Goal: Entertainment & Leisure: Consume media (video, audio)

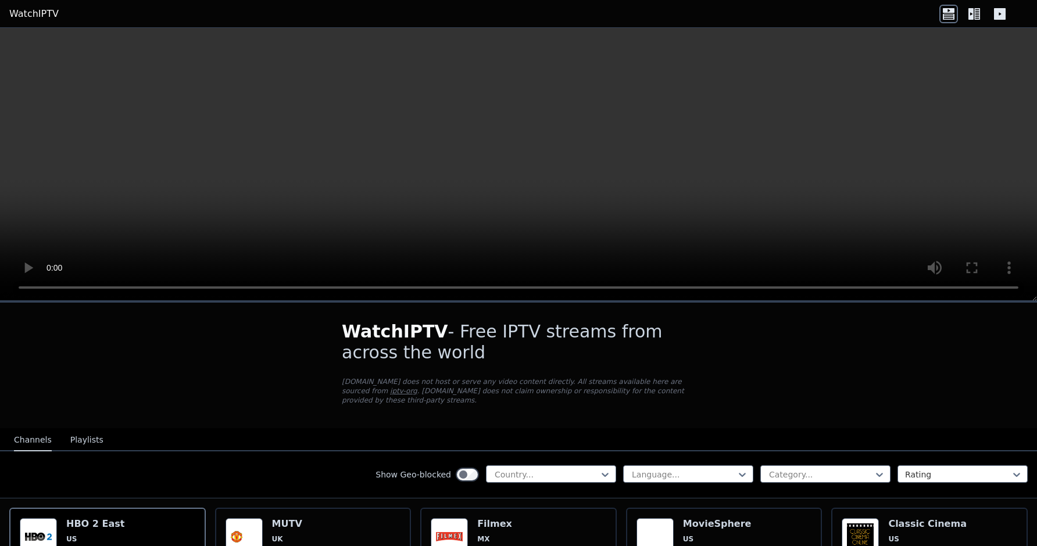
scroll to position [162, 0]
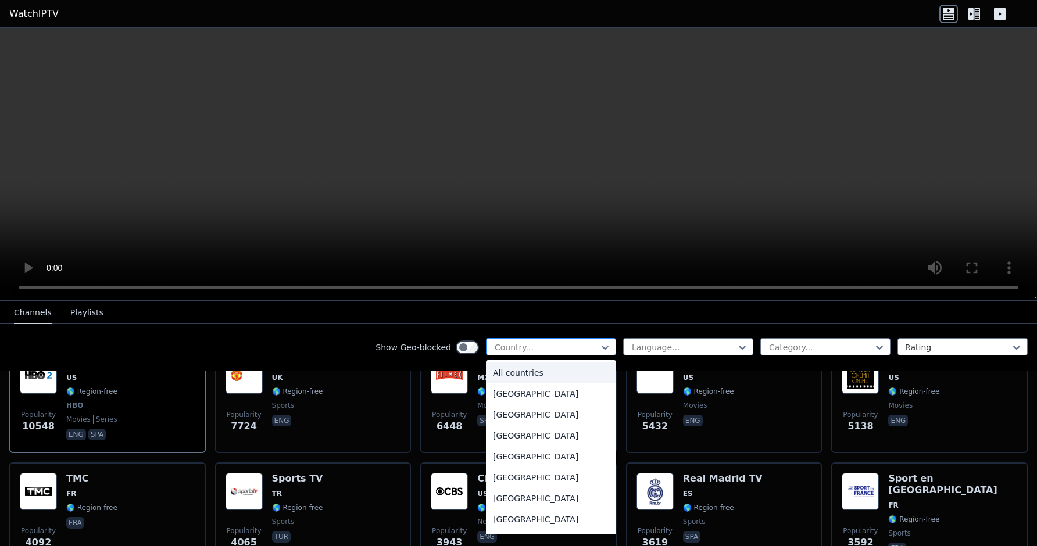
click at [572, 343] on div at bounding box center [546, 348] width 106 height 12
type input "***"
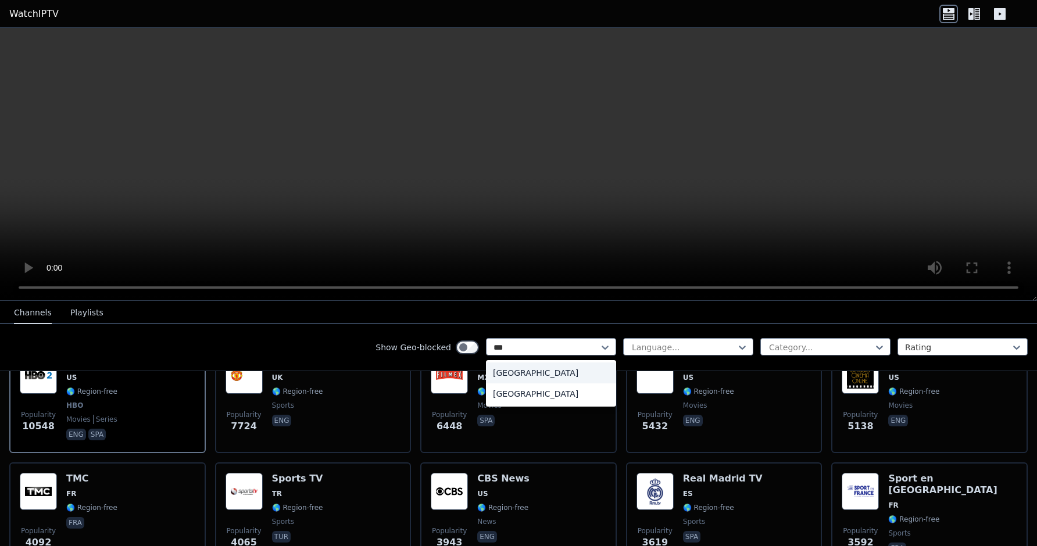
click at [564, 380] on div "[GEOGRAPHIC_DATA]" at bounding box center [551, 373] width 130 height 21
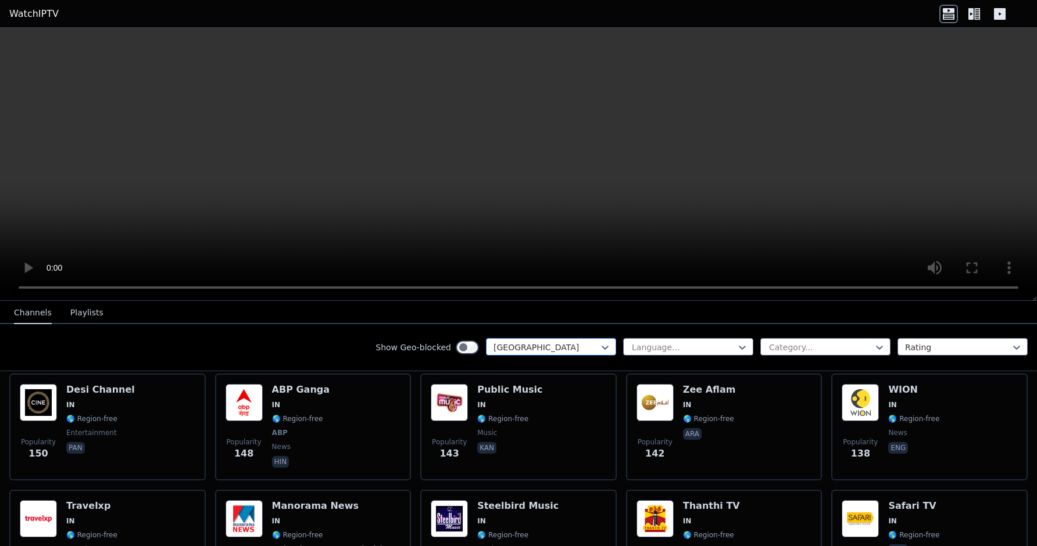
scroll to position [626, 0]
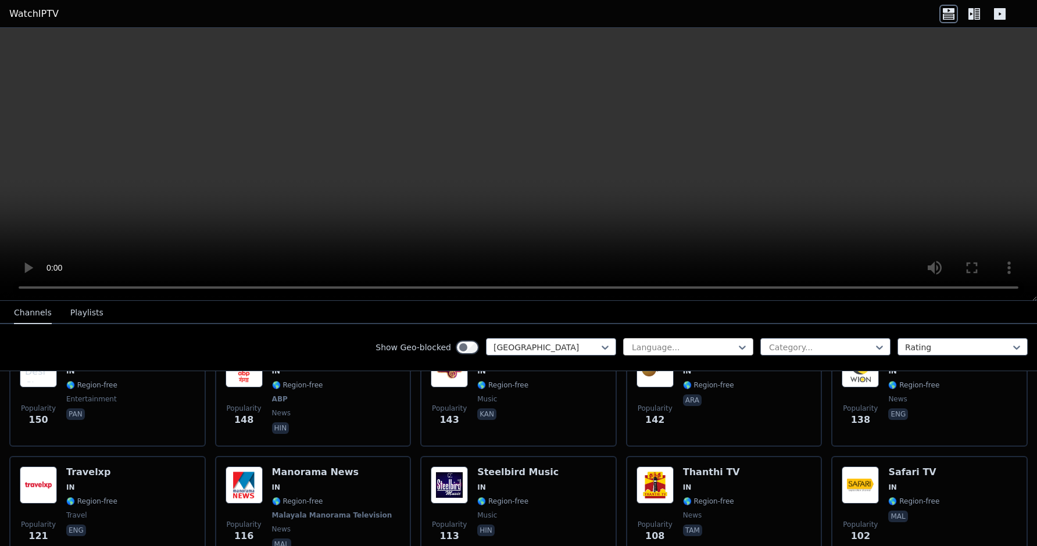
click at [638, 342] on div at bounding box center [684, 348] width 106 height 12
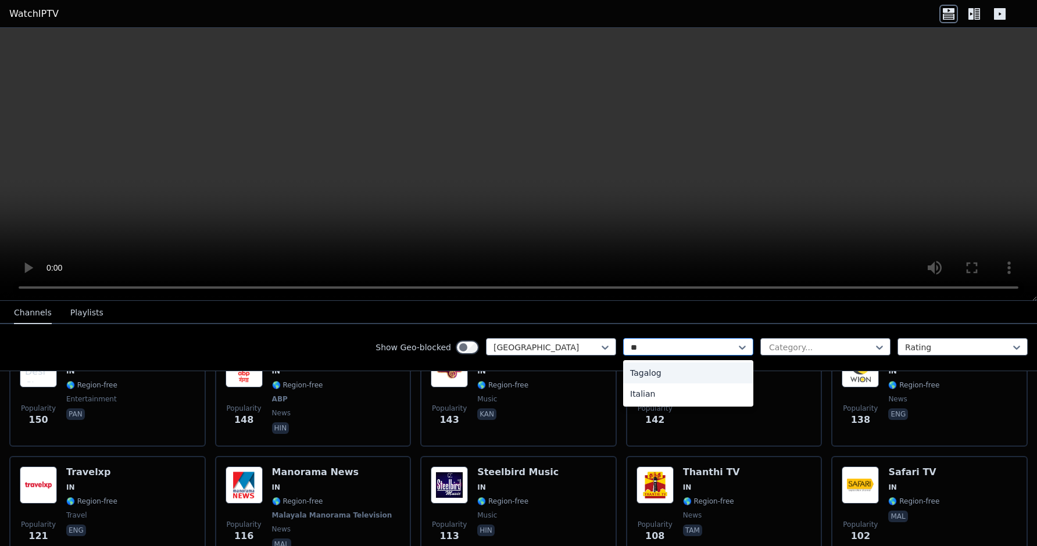
type input "*"
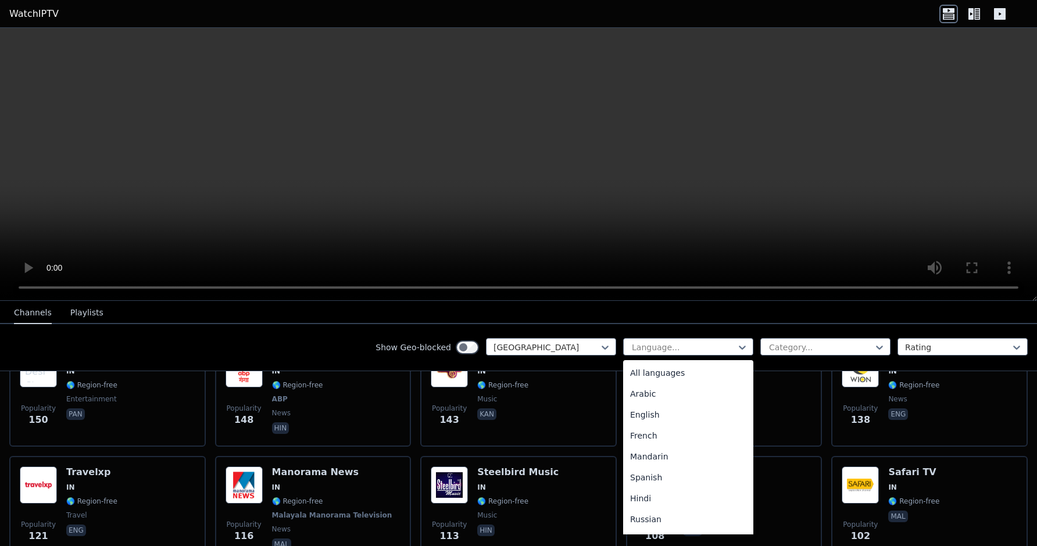
click at [395, 339] on div "Show Geo-blocked" at bounding box center [426, 347] width 103 height 19
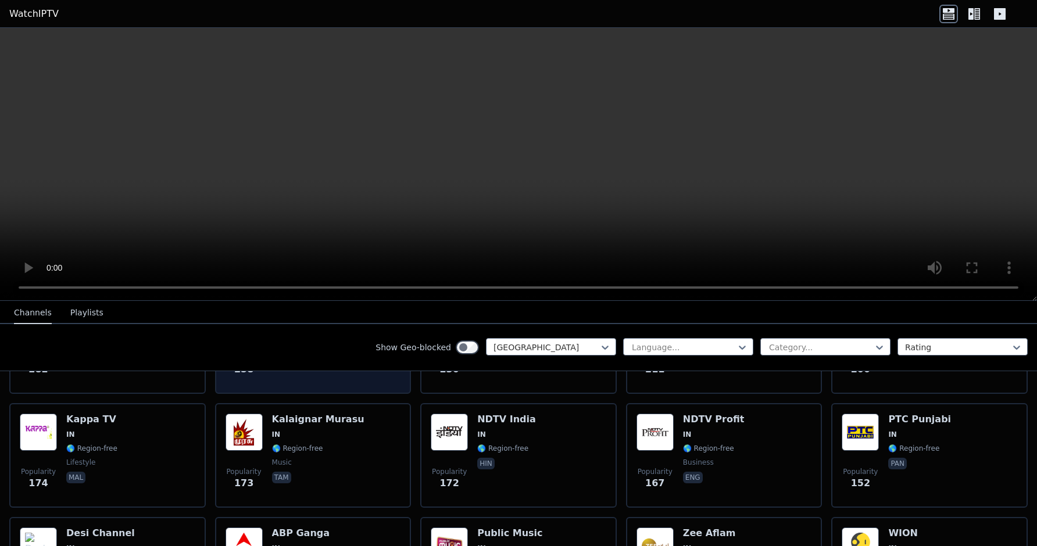
scroll to position [459, 0]
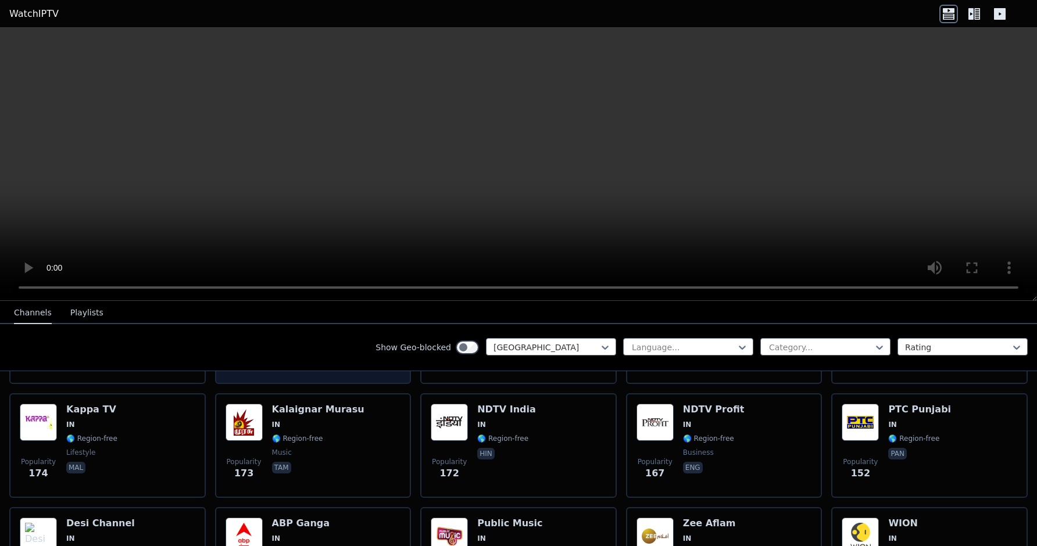
click at [347, 448] on div "Kalaignar Murasu IN 🌎 Region-free music tam" at bounding box center [318, 446] width 92 height 84
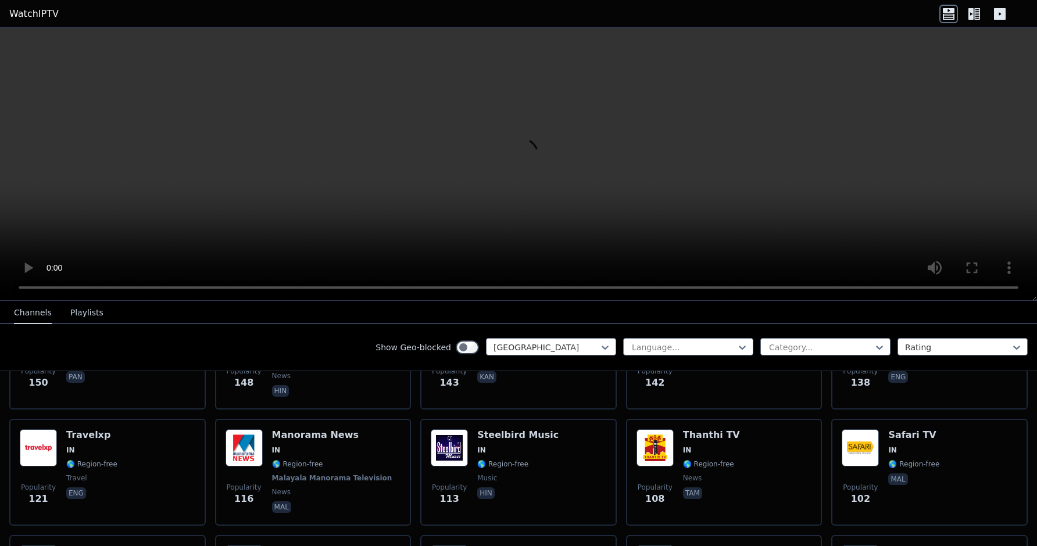
scroll to position [667, 0]
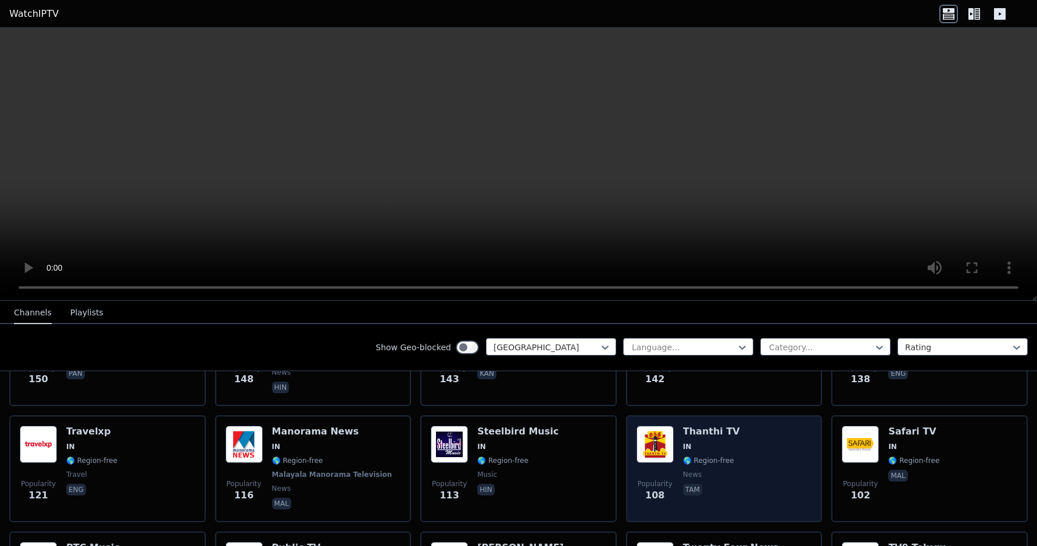
click at [672, 434] on img at bounding box center [654, 444] width 37 height 37
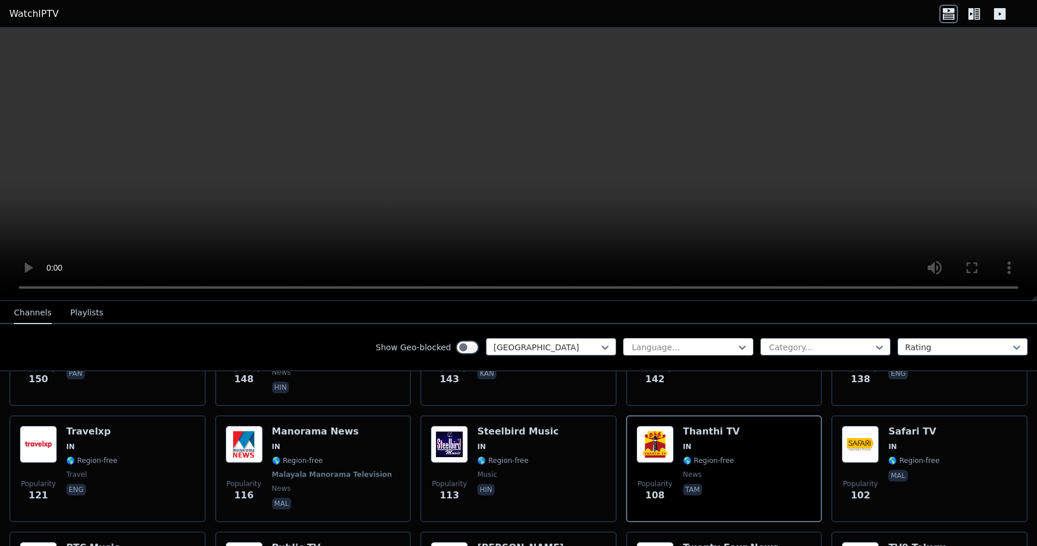
click at [650, 338] on div "Language..." at bounding box center [688, 346] width 130 height 17
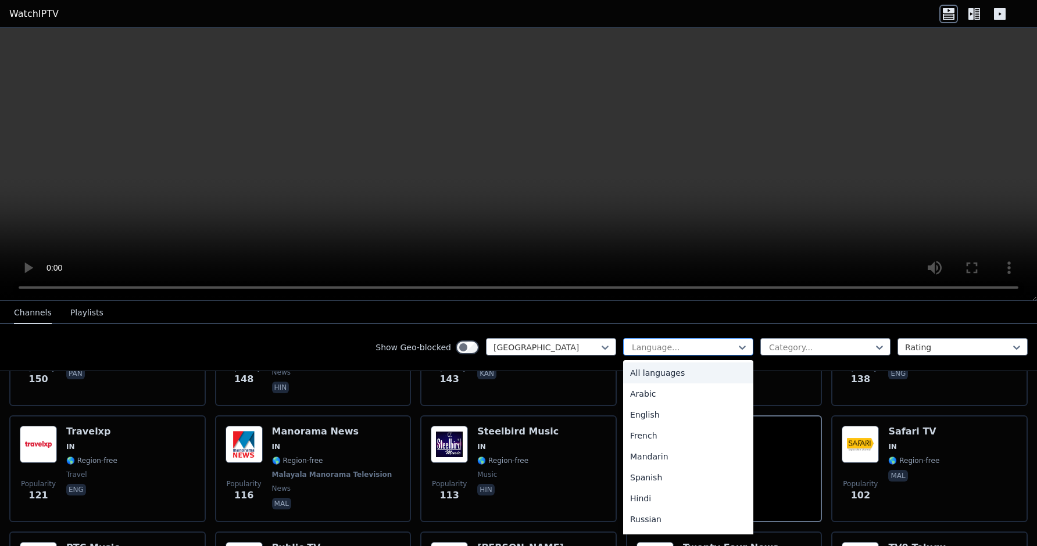
type input "*"
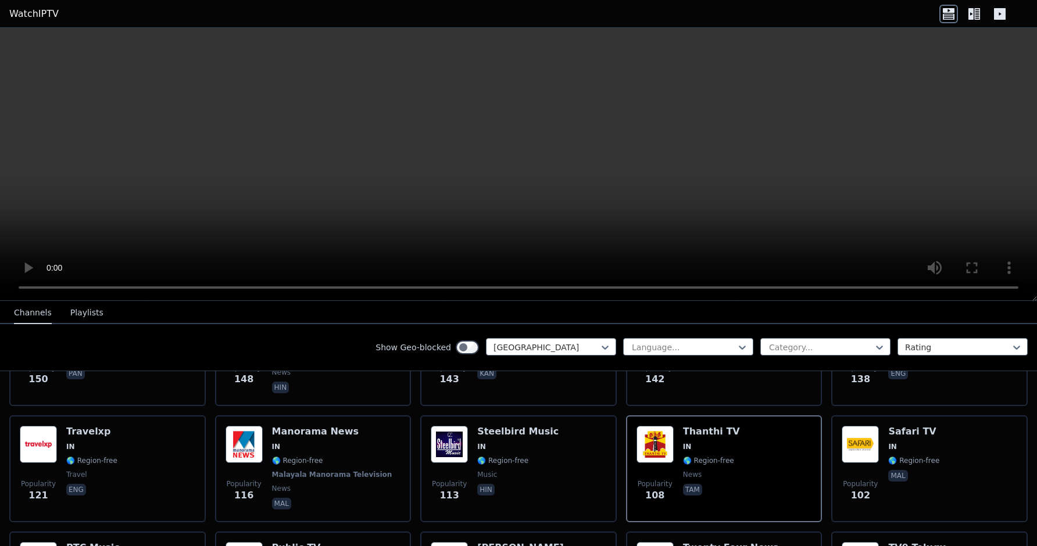
click at [351, 367] on div "Show Geo-blocked India Language... Category... Rating" at bounding box center [518, 347] width 1037 height 47
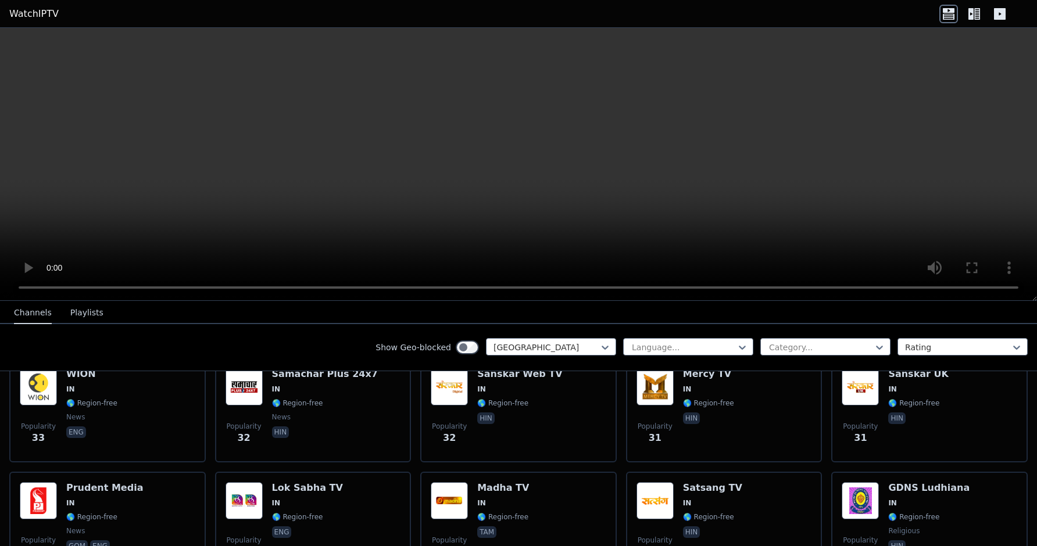
scroll to position [2111, 0]
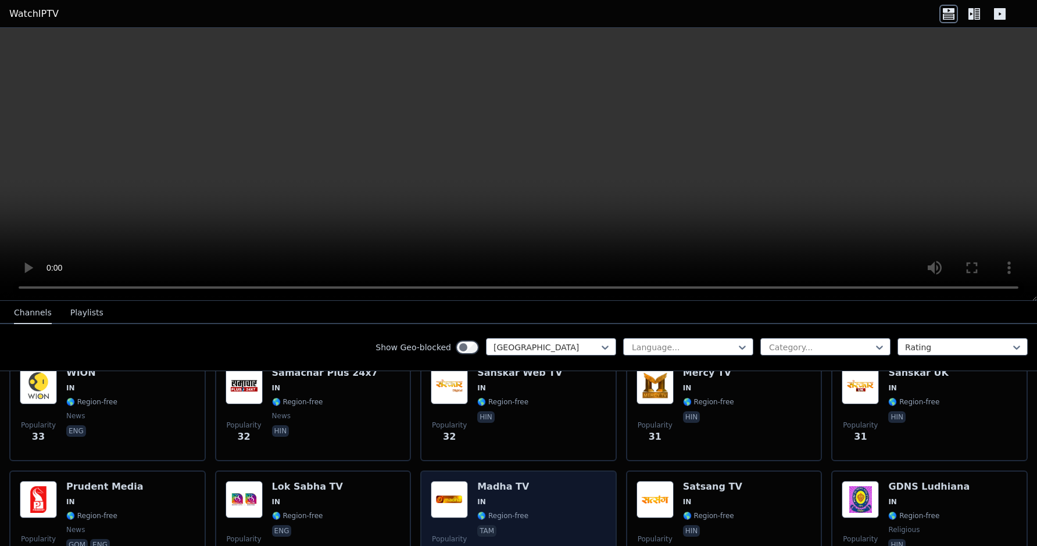
click at [594, 518] on div "Popularity 29 Madha TV IN 🌎 Region-free tam" at bounding box center [519, 523] width 176 height 84
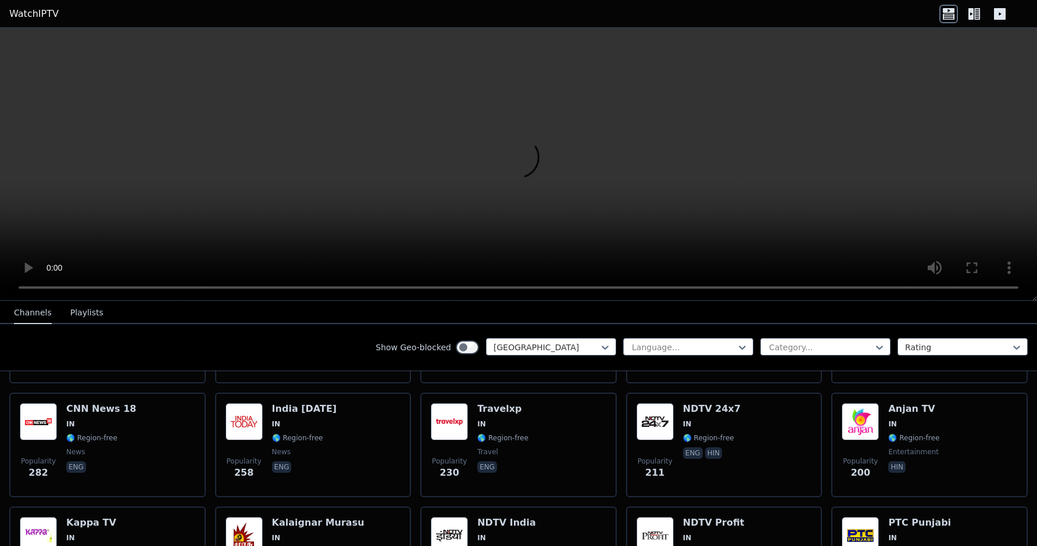
scroll to position [0, 0]
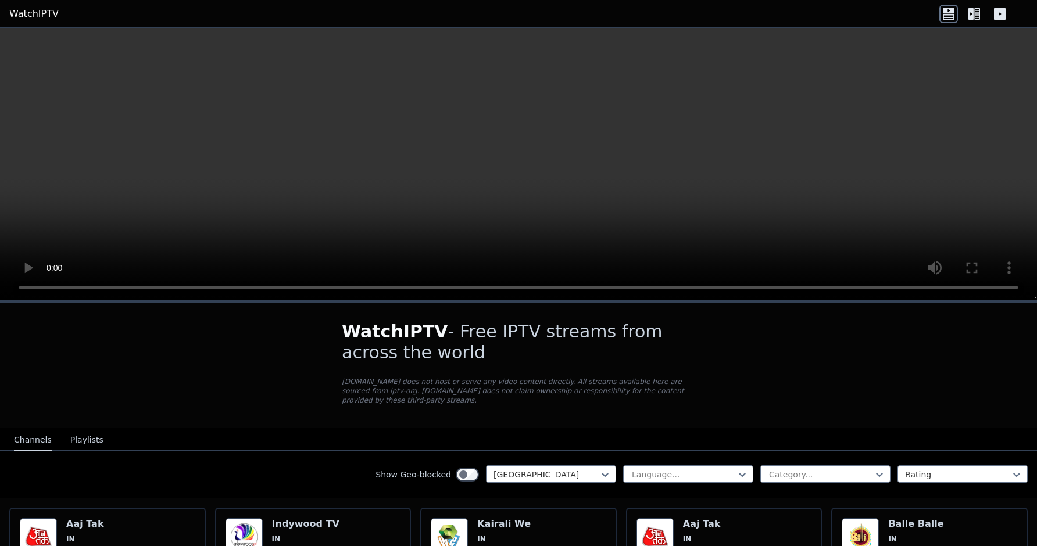
click at [82, 434] on button "Playlists" at bounding box center [86, 441] width 33 height 22
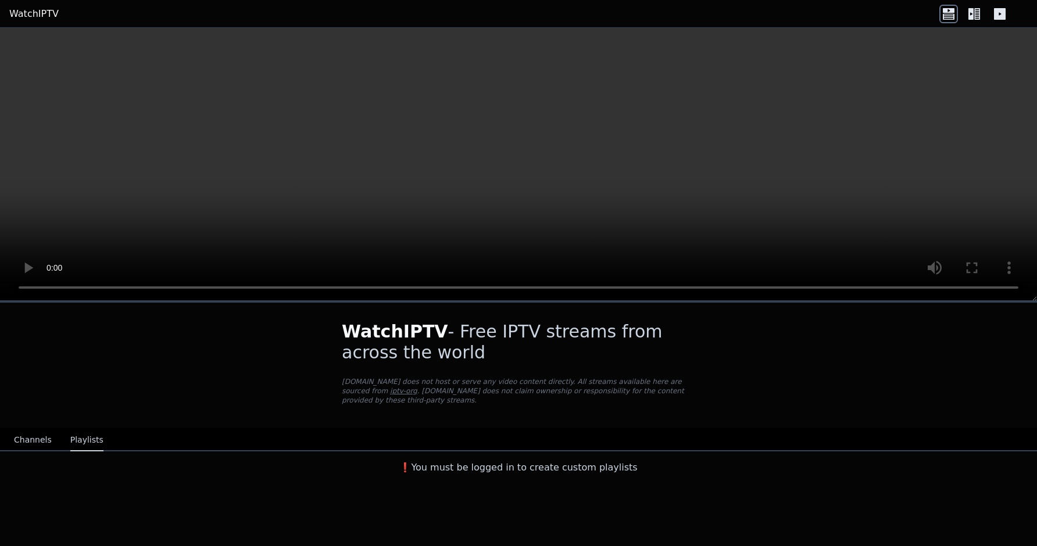
click at [470, 463] on h3 "❗️You must be logged in to create custom playlists" at bounding box center [518, 468] width 391 height 14
click at [17, 440] on button "Channels" at bounding box center [33, 441] width 38 height 22
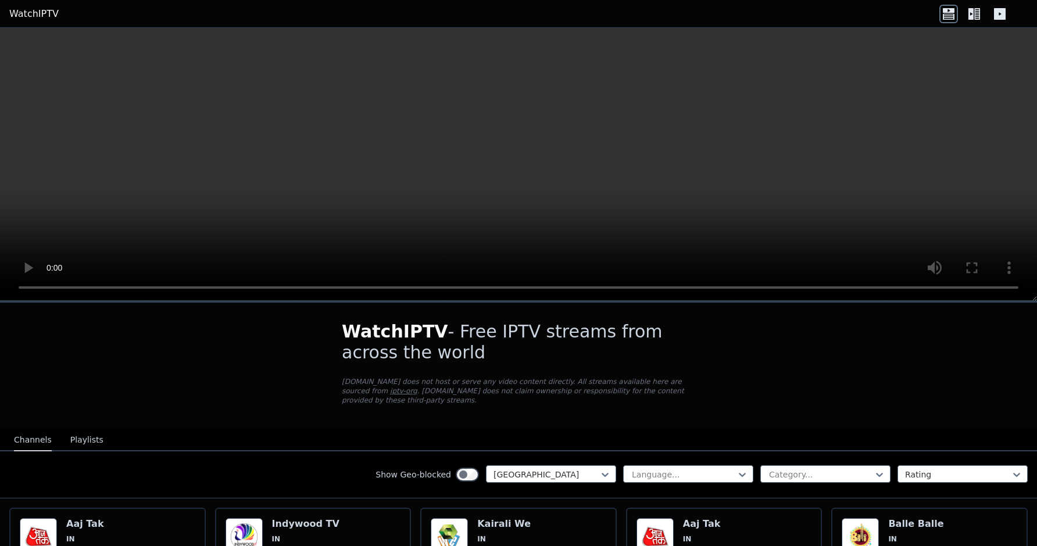
click at [970, 21] on icon at bounding box center [974, 14] width 19 height 19
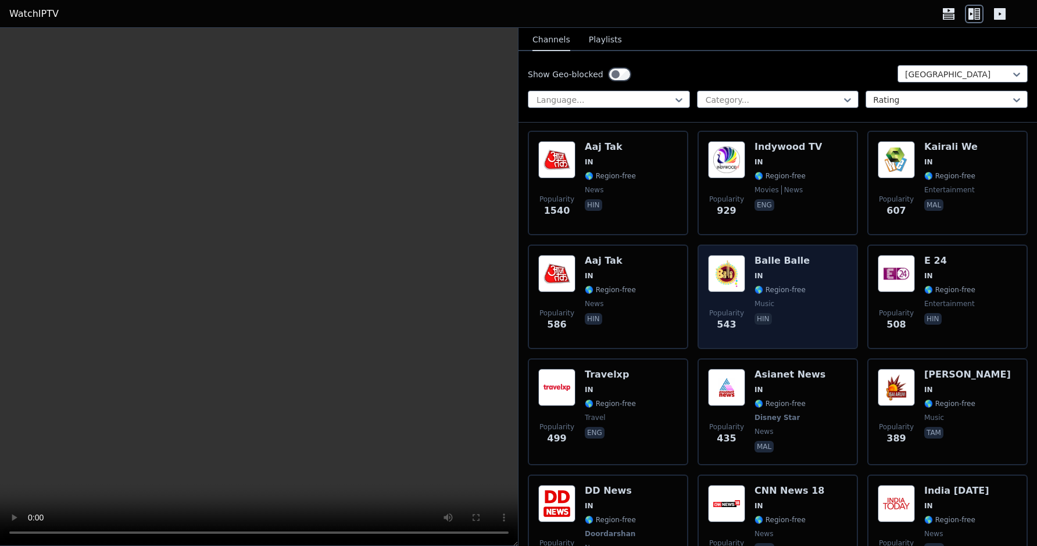
scroll to position [136, 0]
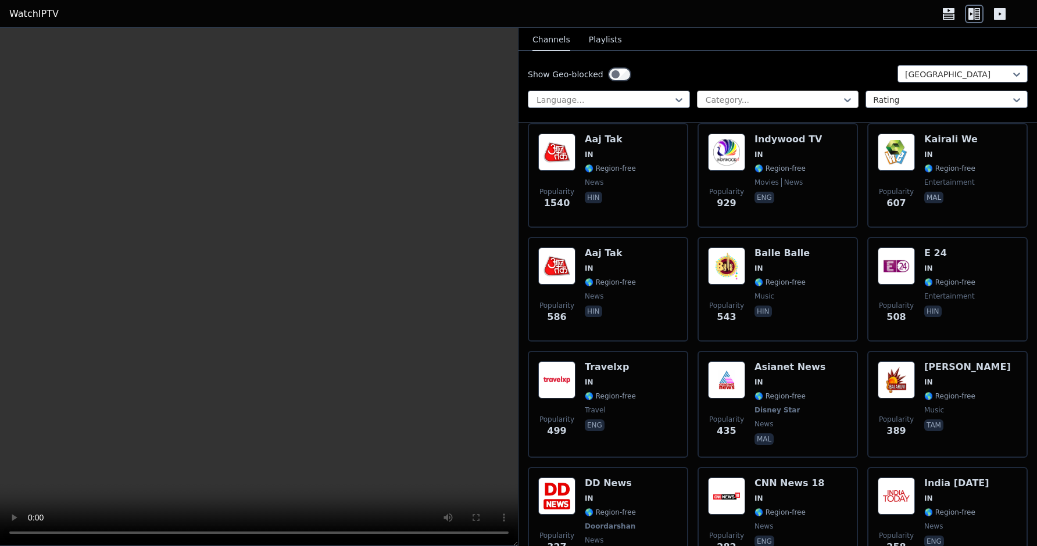
click at [778, 95] on div at bounding box center [773, 100] width 138 height 12
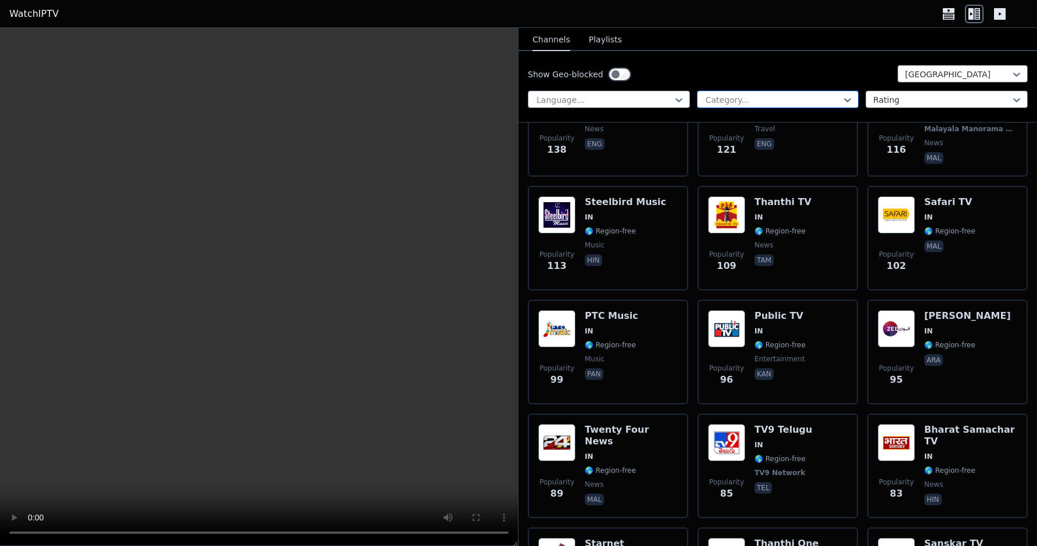
scroll to position [1089, 0]
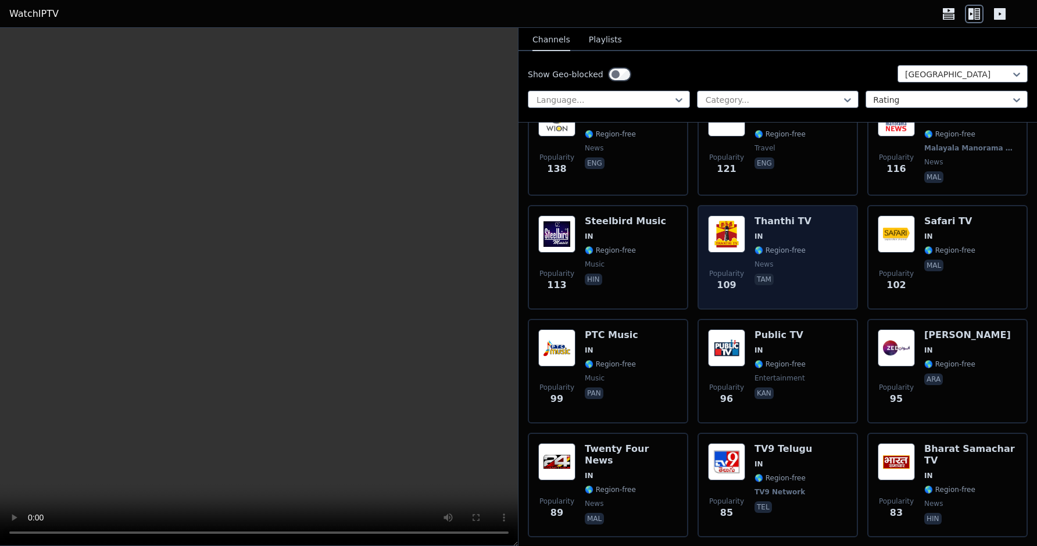
click at [762, 284] on p "tam" at bounding box center [763, 280] width 19 height 12
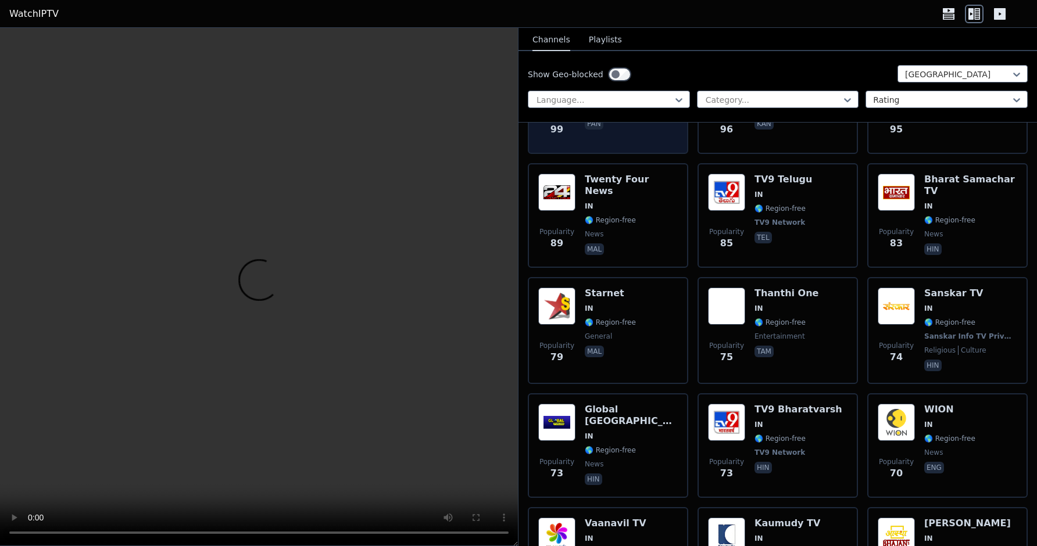
scroll to position [1379, 0]
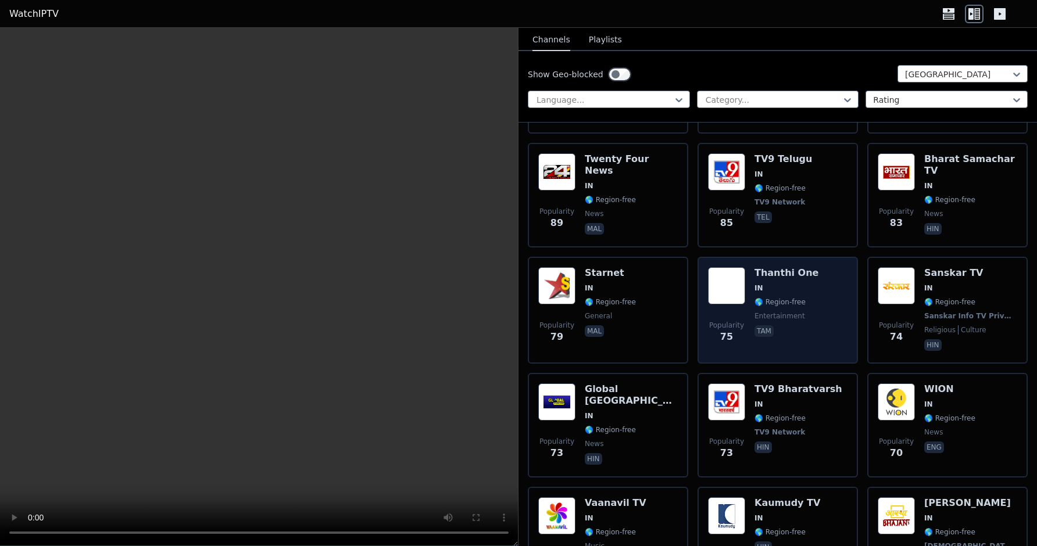
click at [806, 312] on span "entertainment" at bounding box center [786, 316] width 64 height 9
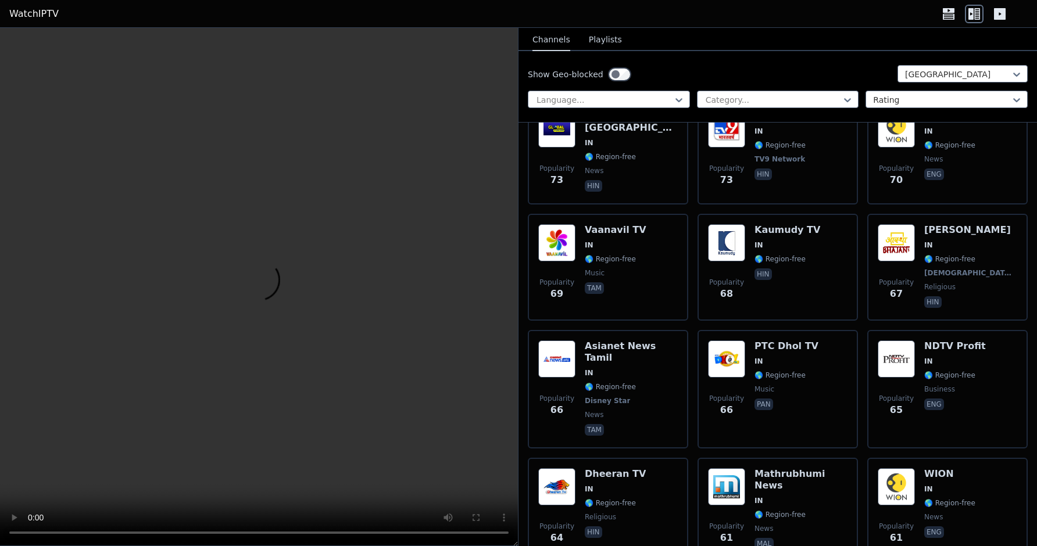
scroll to position [1666, 0]
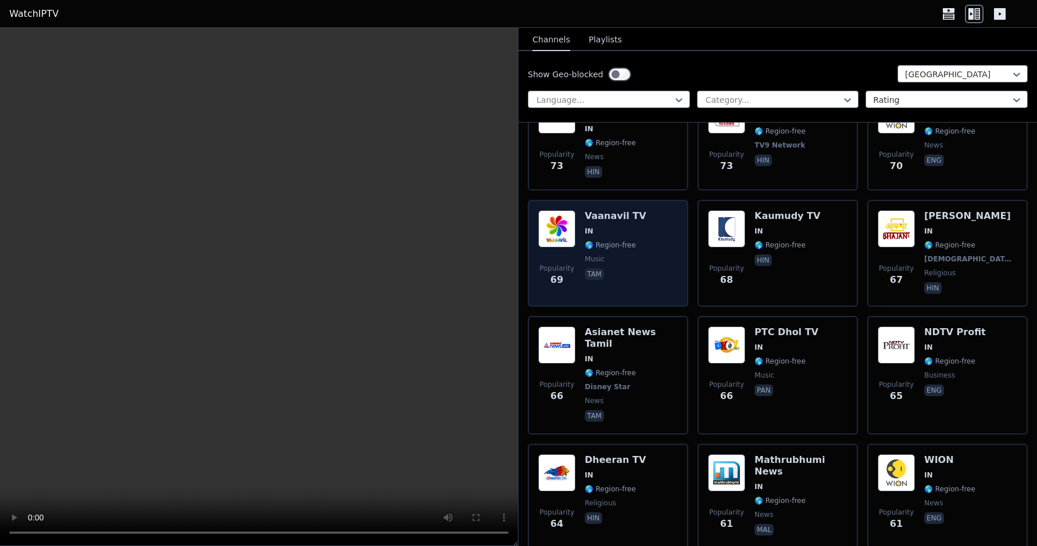
click at [621, 288] on div "Vaanavil TV IN 🌎 Region-free music tam" at bounding box center [616, 253] width 62 height 86
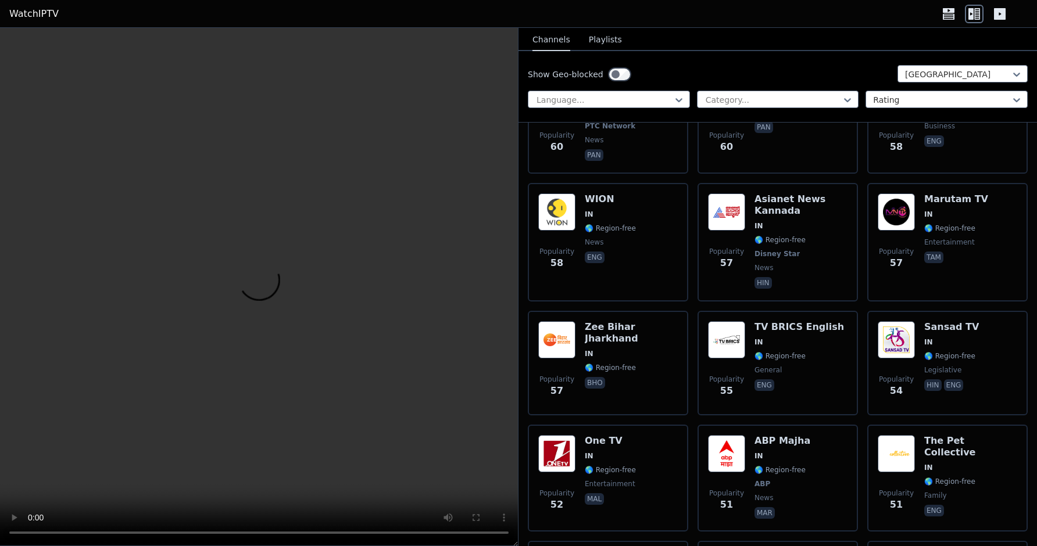
scroll to position [2160, 0]
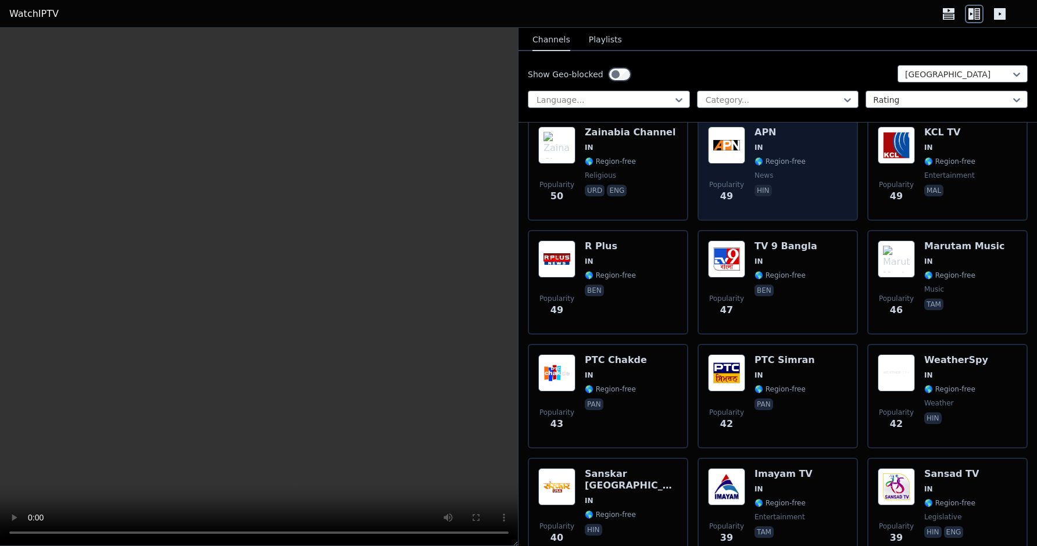
scroll to position [2589, 0]
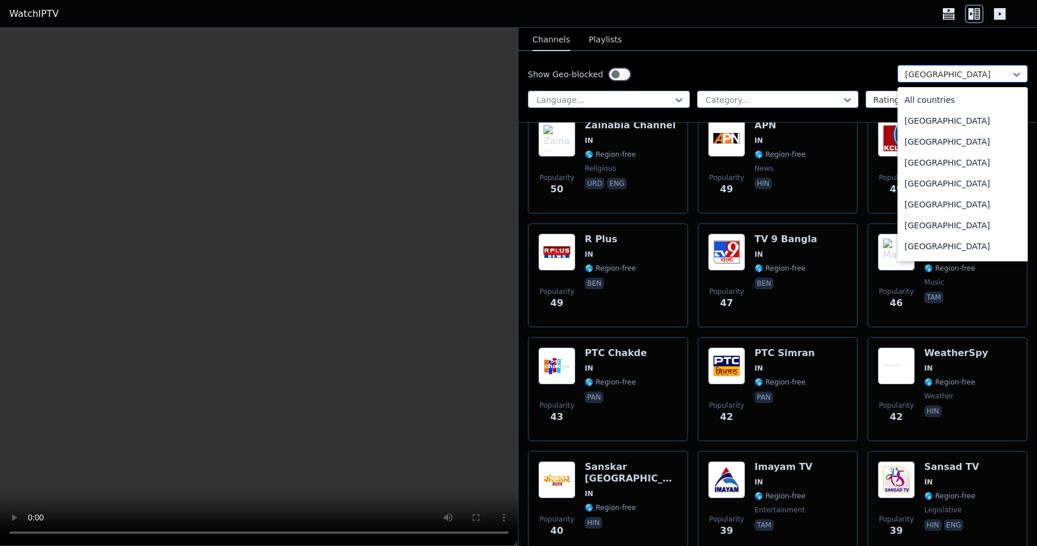
click at [949, 71] on div at bounding box center [958, 75] width 106 height 12
click at [929, 103] on div "All countries" at bounding box center [962, 100] width 130 height 21
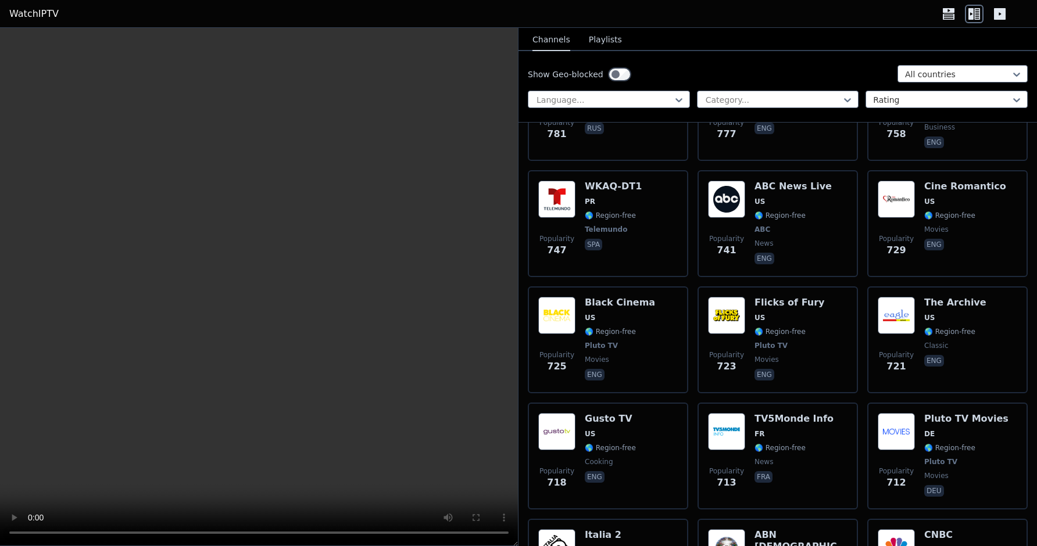
scroll to position [4509, 0]
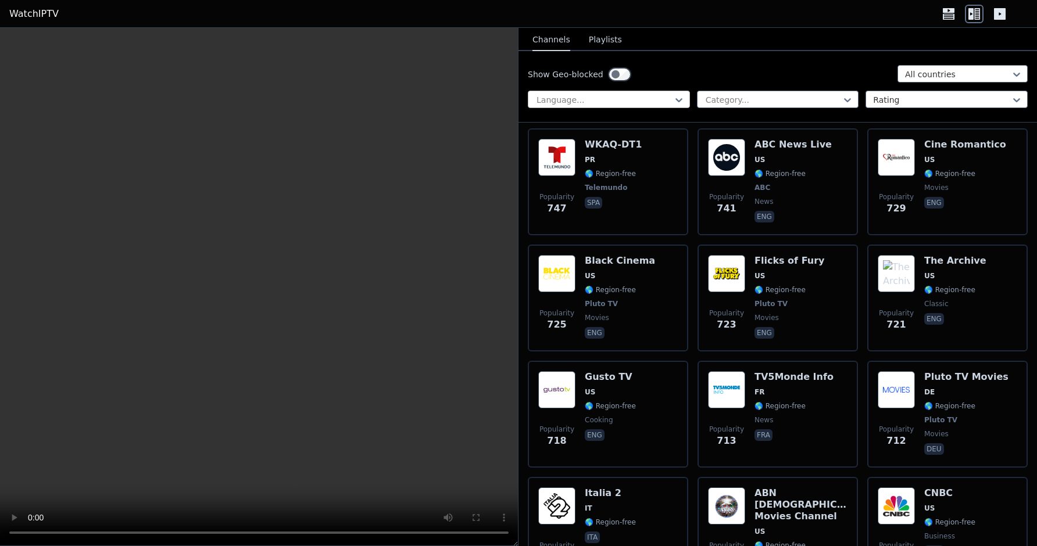
click at [651, 101] on div at bounding box center [604, 100] width 138 height 12
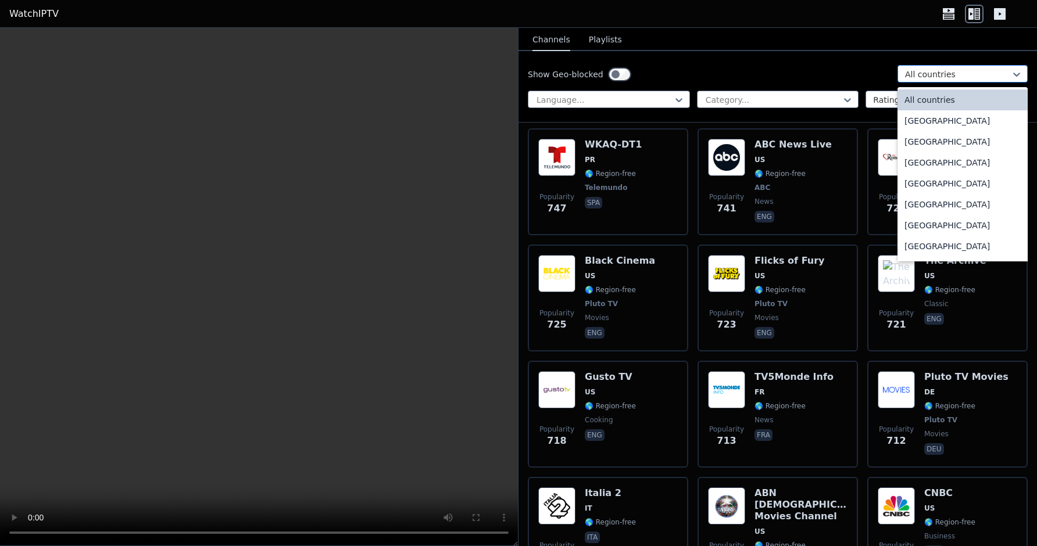
click at [918, 78] on div at bounding box center [958, 75] width 106 height 12
type input "**"
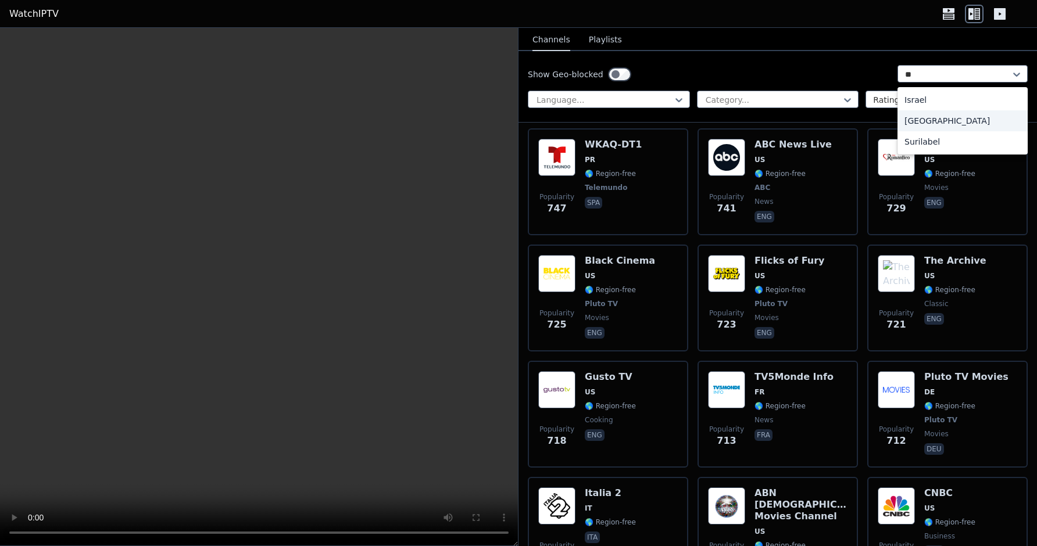
click at [920, 120] on div "[GEOGRAPHIC_DATA]" at bounding box center [962, 120] width 130 height 21
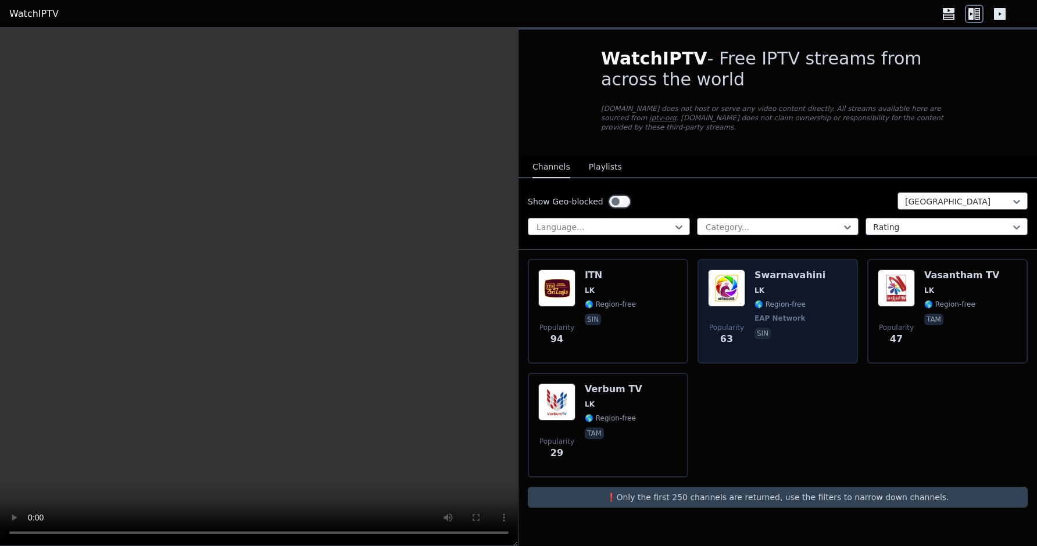
click at [829, 310] on div "Popularity 63 Swarnavahini LK 🌎 Region-free EAP Network sin" at bounding box center [778, 312] width 140 height 84
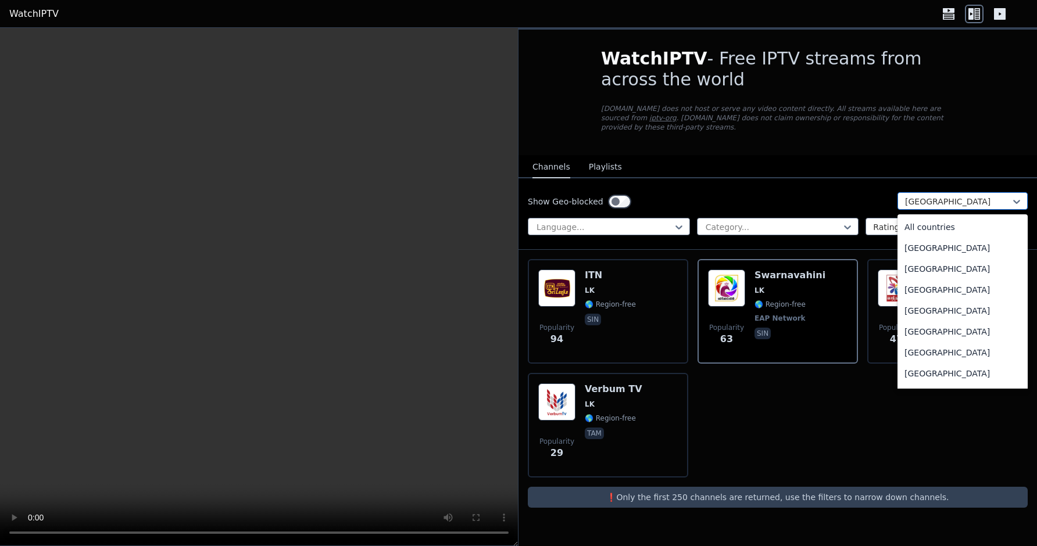
click at [948, 202] on div at bounding box center [958, 202] width 106 height 12
click at [870, 310] on div "Popularity 47 Vasantham TV LK 🌎 Region-free tam" at bounding box center [947, 311] width 160 height 105
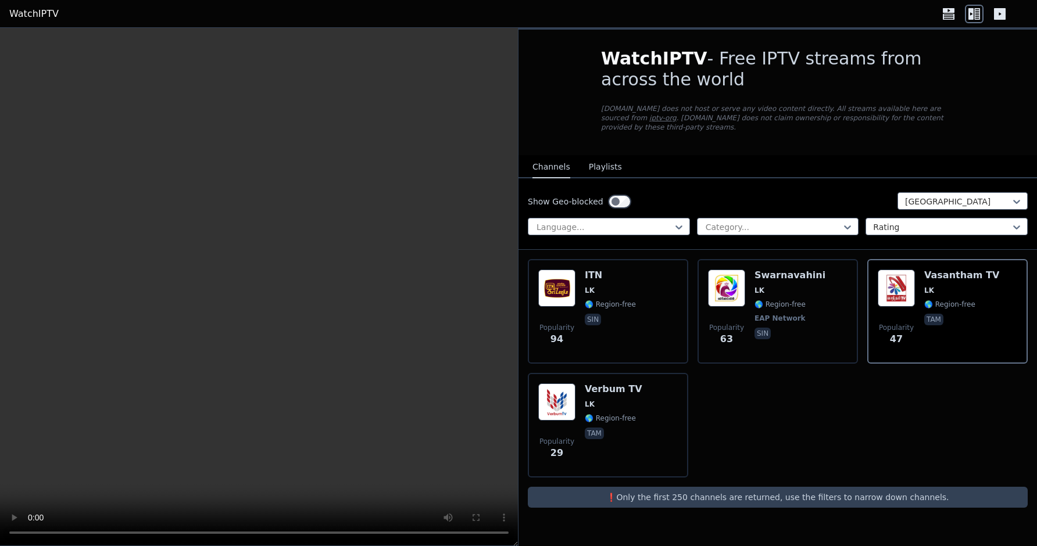
click at [961, 210] on div "Show Geo-blocked [GEOGRAPHIC_DATA]" at bounding box center [778, 201] width 500 height 19
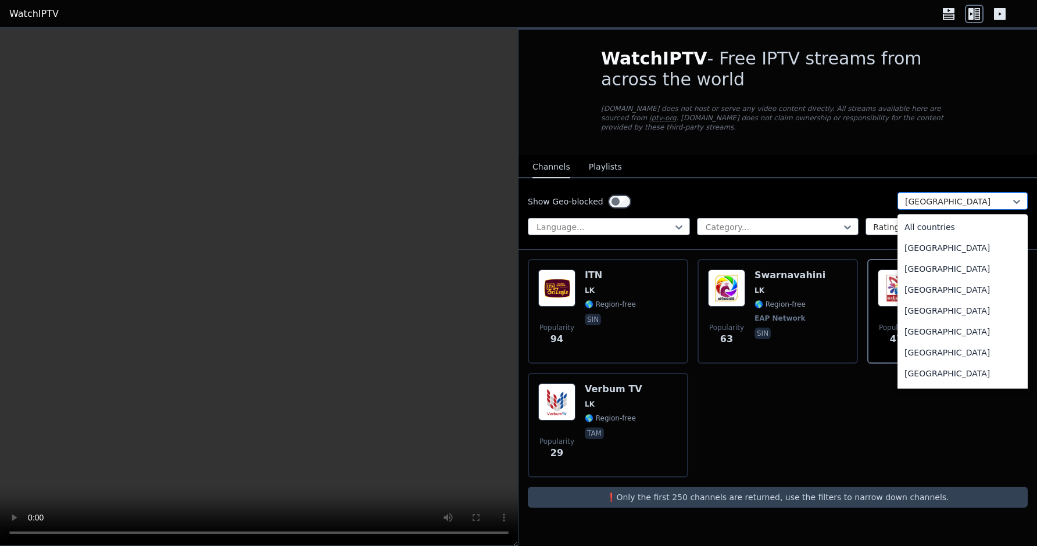
click at [964, 201] on div at bounding box center [958, 202] width 106 height 12
click at [934, 232] on div "All countries" at bounding box center [962, 227] width 130 height 21
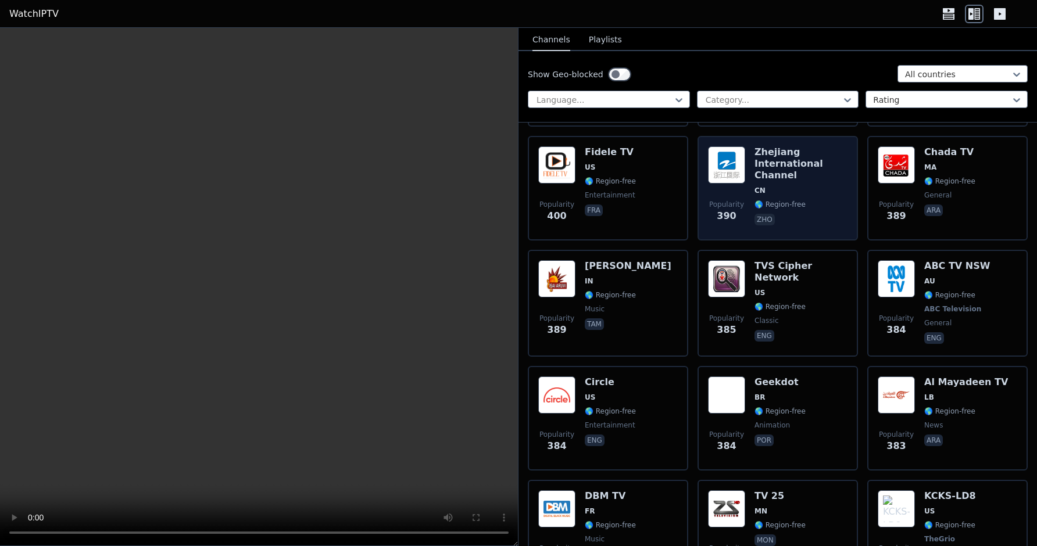
scroll to position [9397, 0]
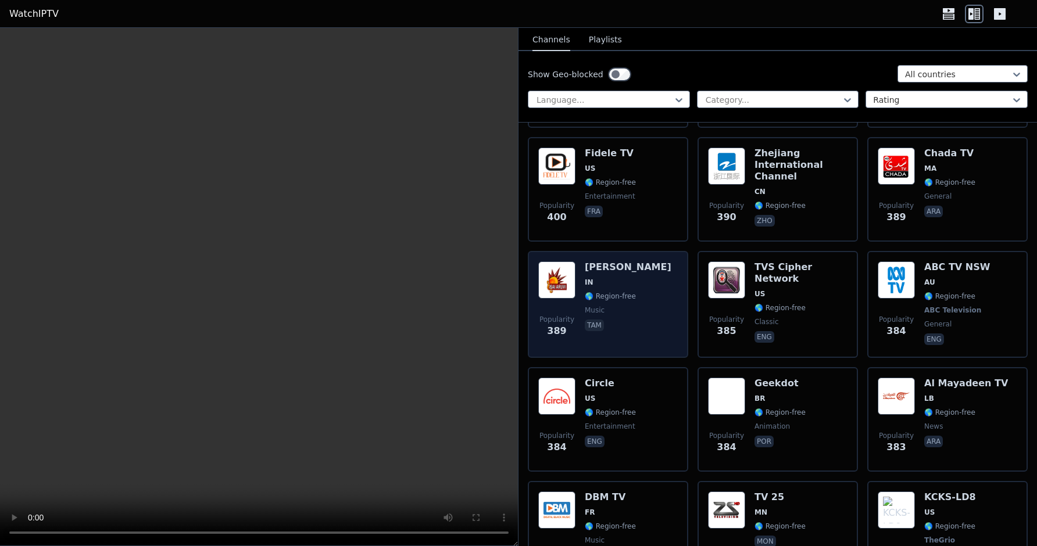
click at [638, 262] on div "Popularity 389 [PERSON_NAME] IN 🌎 Region-free music tam" at bounding box center [608, 305] width 140 height 86
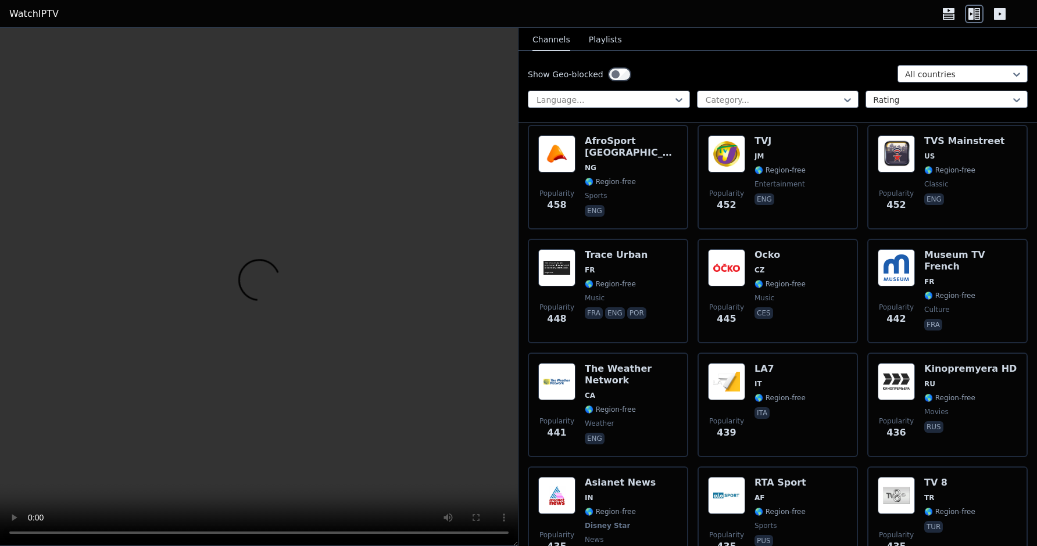
scroll to position [8457, 0]
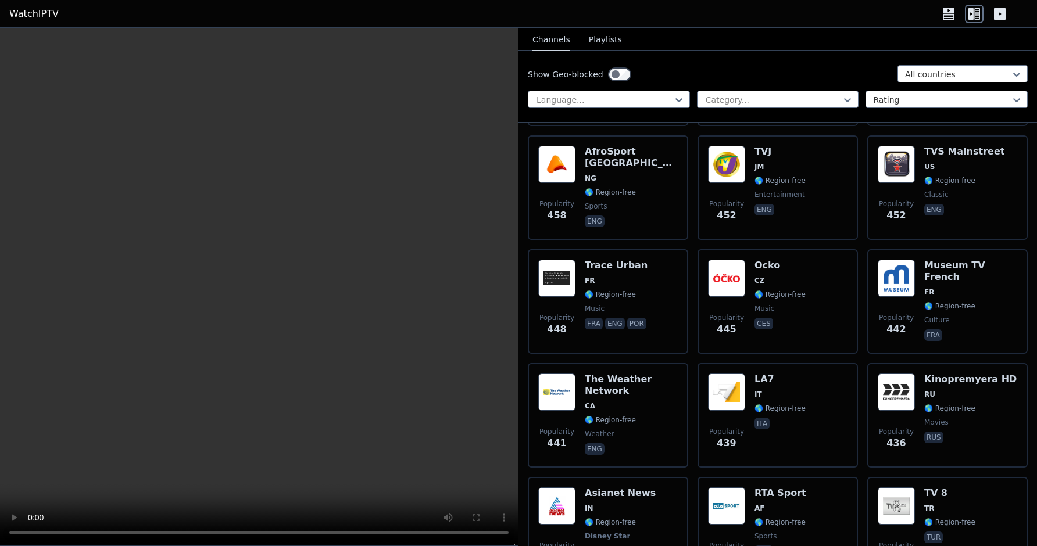
click at [12, 1] on header "WatchIPTV" at bounding box center [518, 14] width 1037 height 28
